Goal: Transaction & Acquisition: Purchase product/service

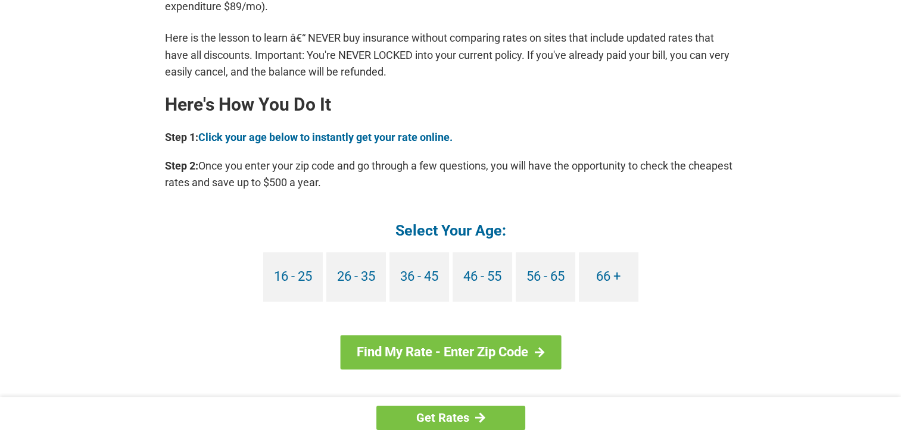
scroll to position [1018, 0]
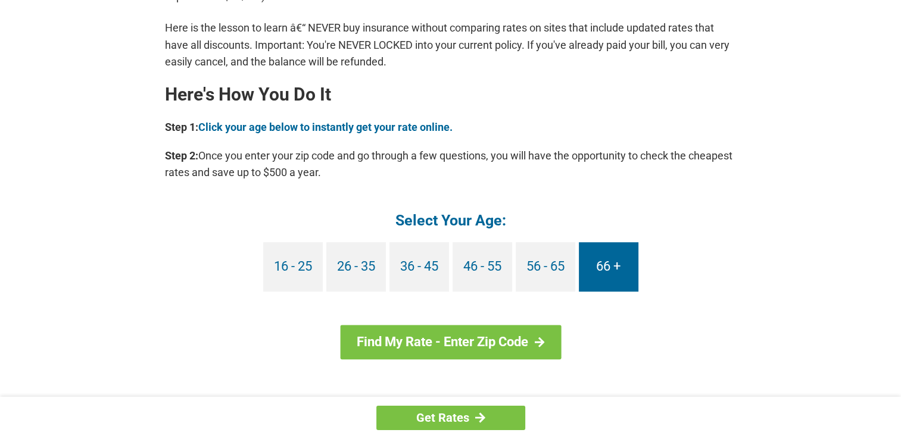
click at [592, 277] on link "66 +" at bounding box center [609, 266] width 60 height 49
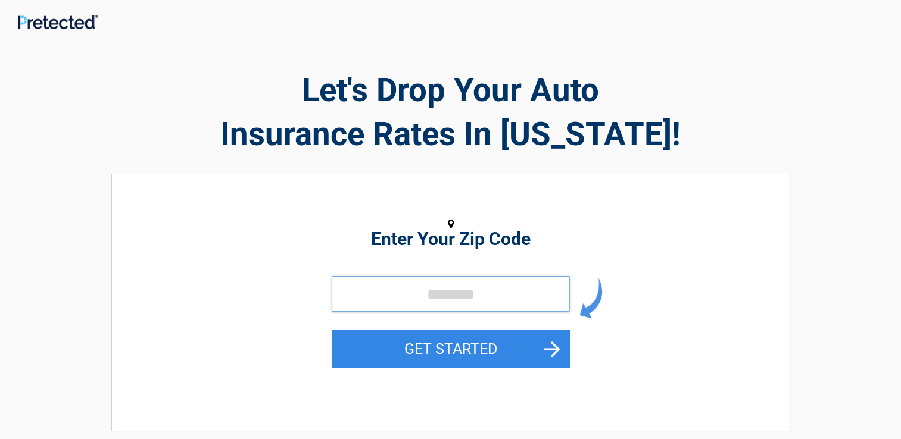
click at [423, 301] on input "tel" at bounding box center [451, 294] width 238 height 36
type input "*****"
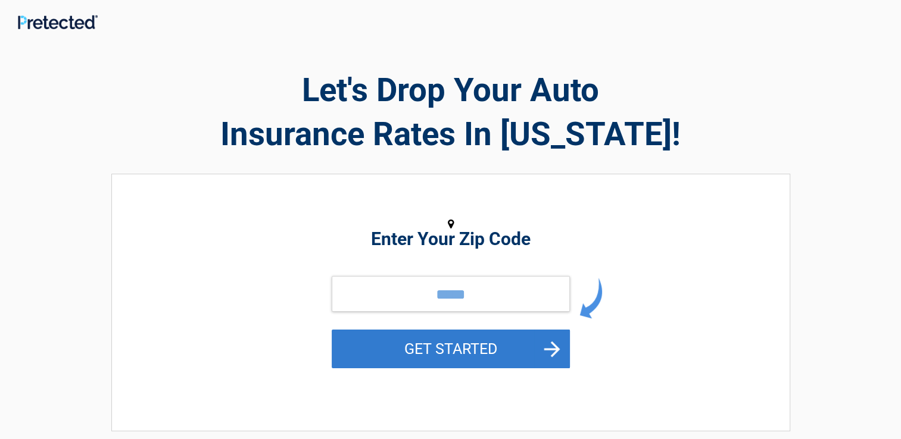
click at [421, 351] on button "GET STARTED" at bounding box center [451, 349] width 238 height 39
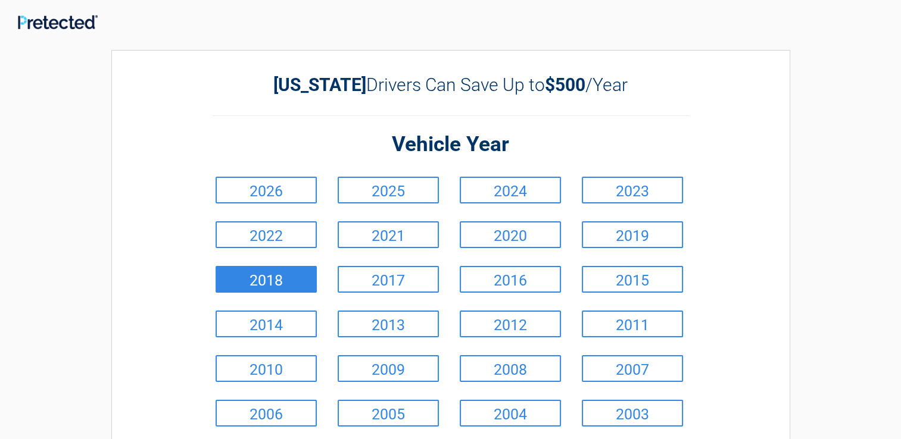
click at [282, 288] on link "2018" at bounding box center [266, 279] width 101 height 27
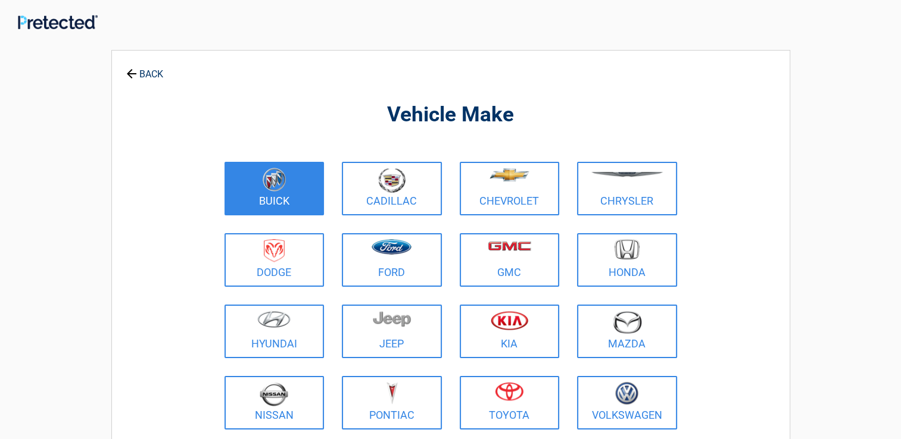
click at [281, 193] on figure at bounding box center [275, 181] width 86 height 27
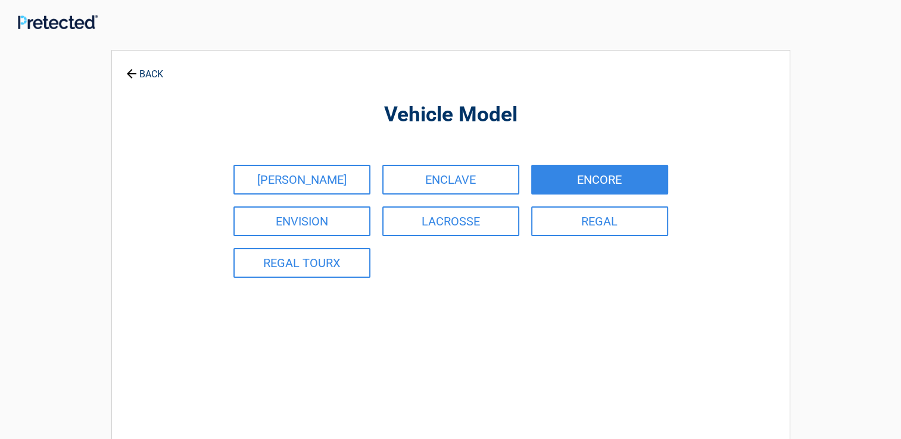
click at [589, 188] on link "ENCORE" at bounding box center [599, 180] width 137 height 30
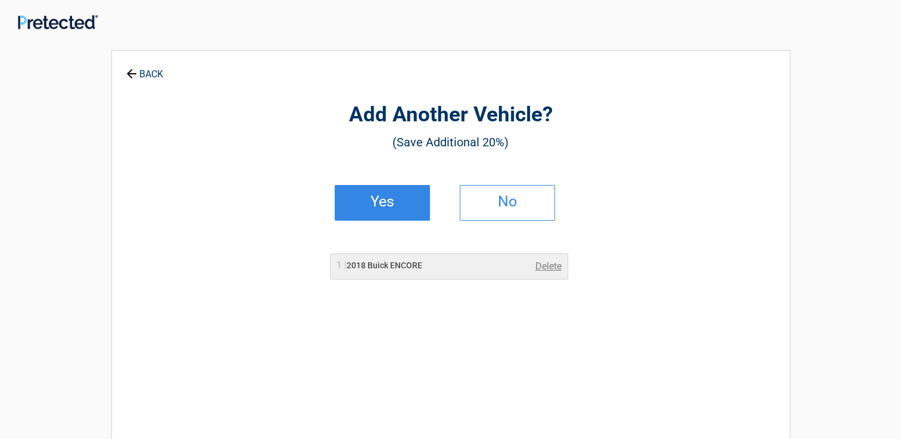
click at [385, 198] on h2 "Yes" at bounding box center [382, 202] width 70 height 8
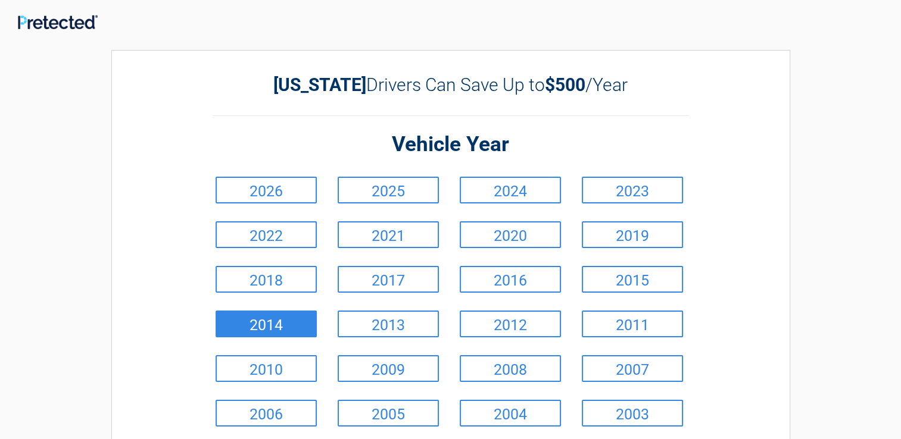
click at [300, 326] on link "2014" at bounding box center [266, 324] width 101 height 27
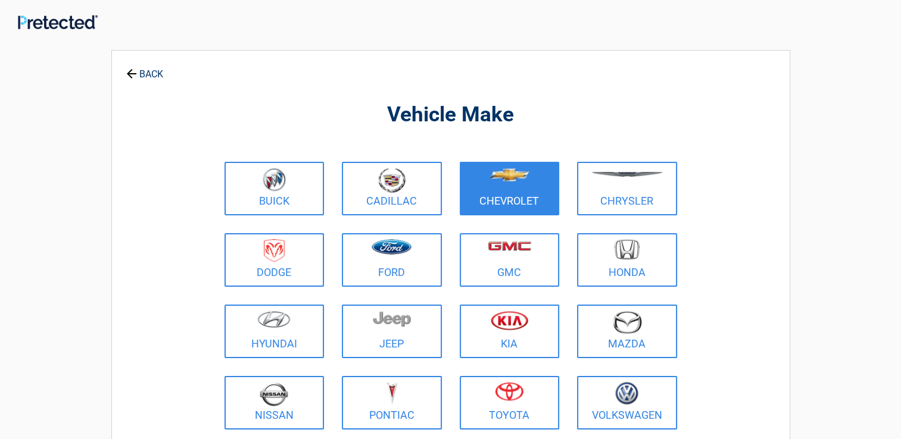
click at [522, 199] on link "Chevrolet" at bounding box center [510, 189] width 100 height 54
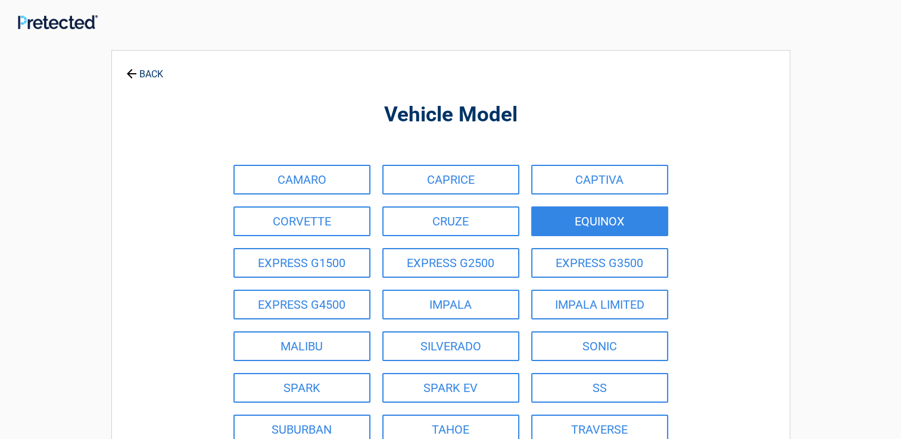
click at [603, 216] on link "EQUINOX" at bounding box center [599, 222] width 137 height 30
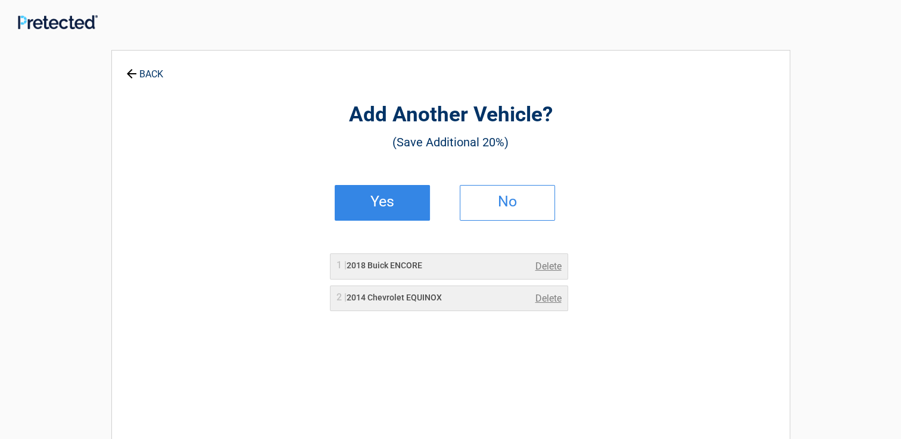
click at [407, 208] on link "Yes" at bounding box center [382, 203] width 95 height 36
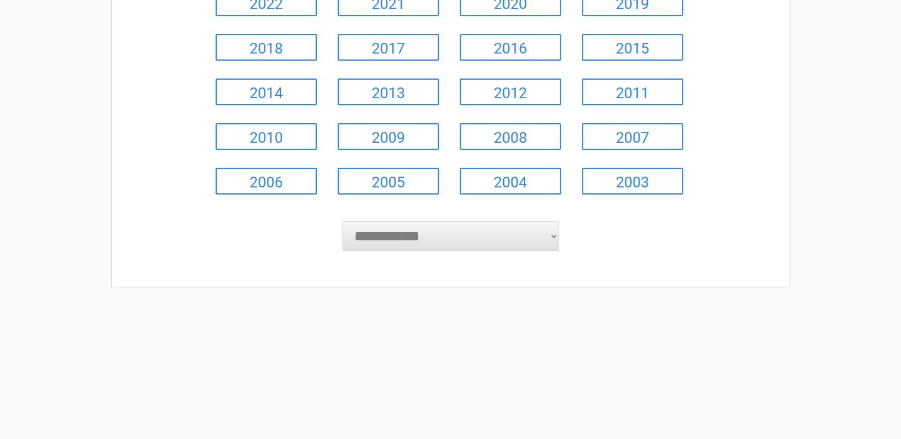
scroll to position [238, 0]
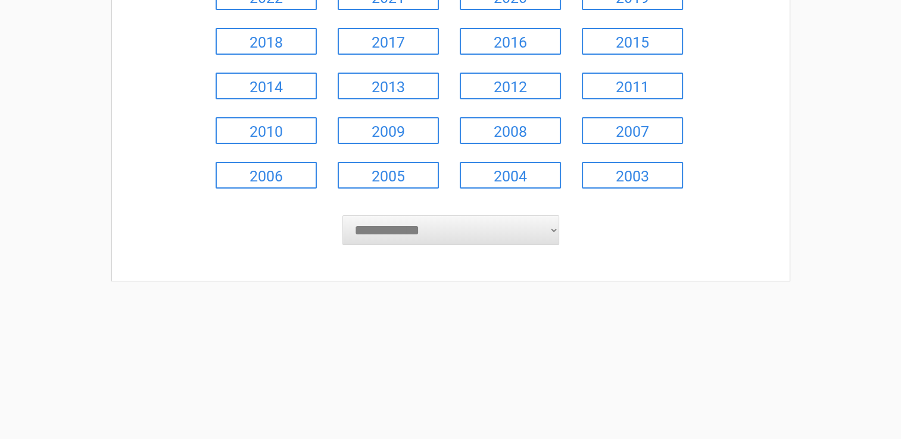
click at [551, 227] on select "**********" at bounding box center [450, 231] width 217 height 30
click at [819, 223] on div "**********" at bounding box center [450, 110] width 901 height 679
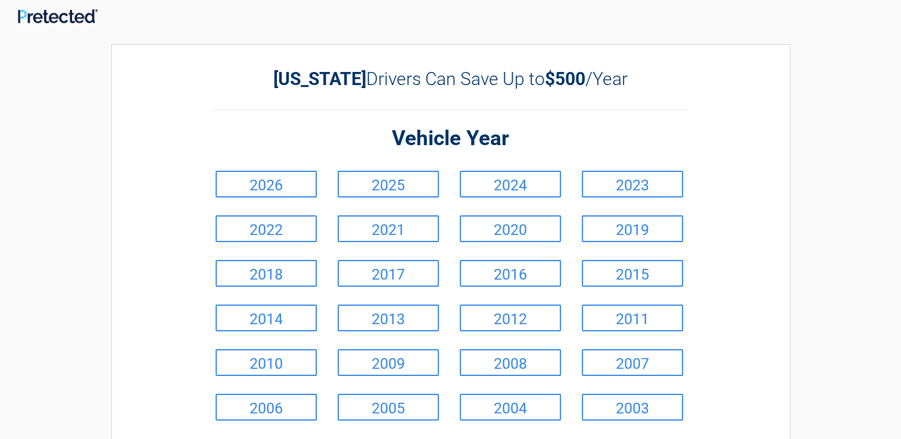
scroll to position [0, 0]
